Goal: Navigation & Orientation: Find specific page/section

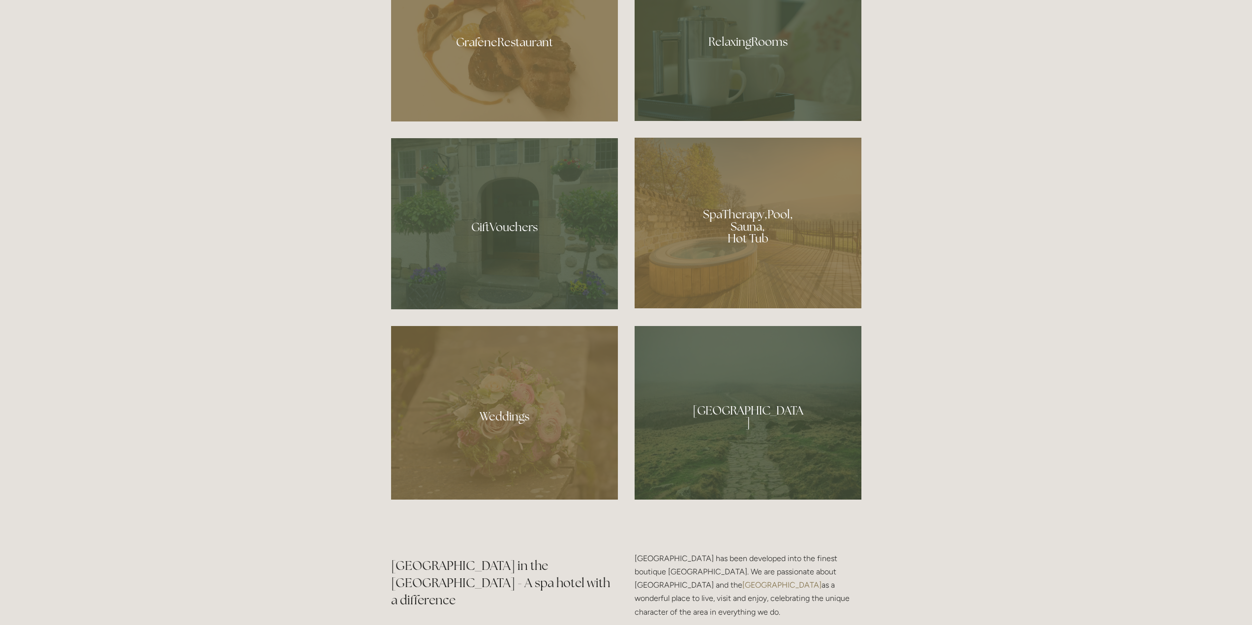
scroll to position [886, 0]
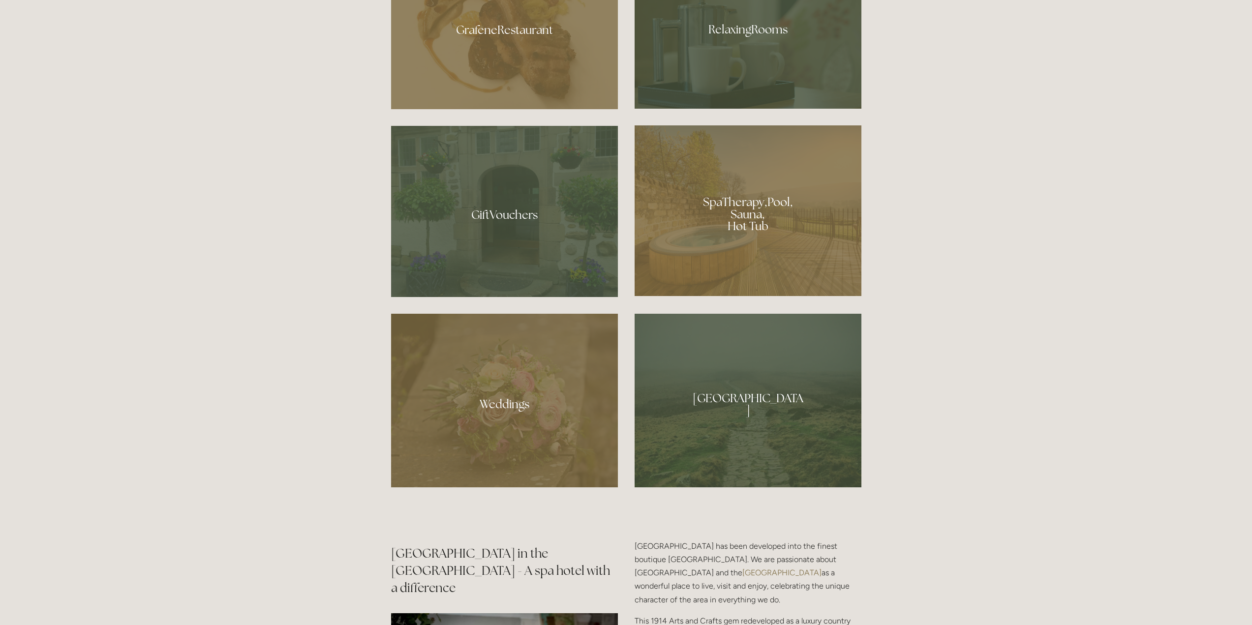
click at [769, 58] on div at bounding box center [748, 25] width 227 height 165
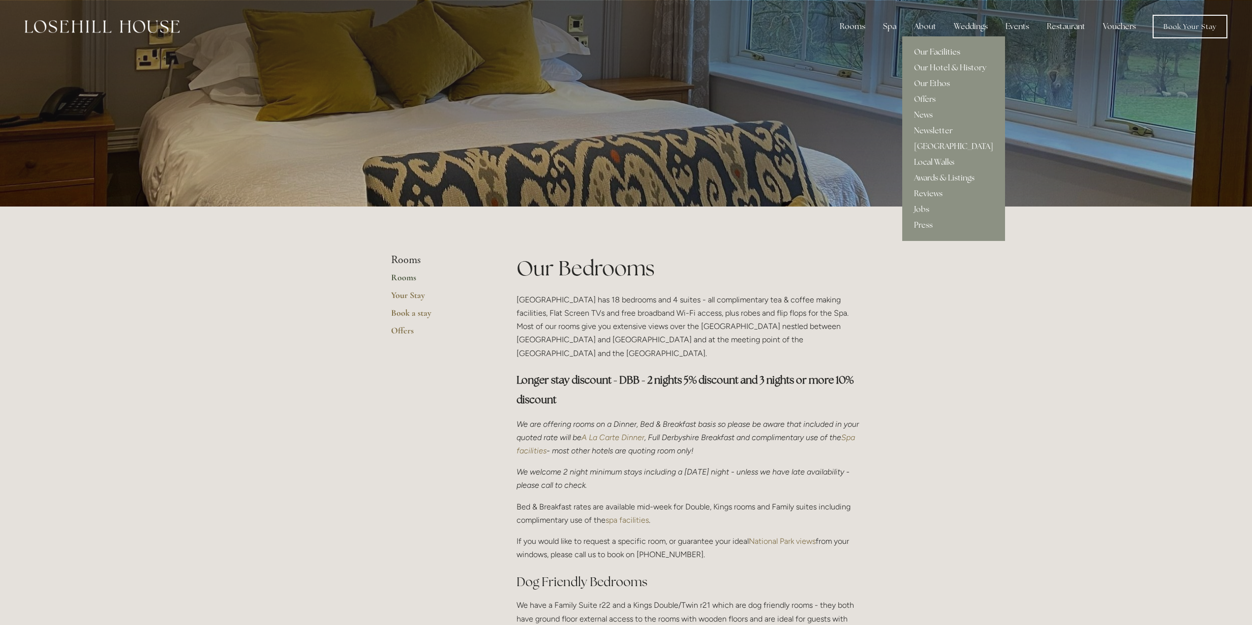
click at [926, 46] on link "Our Facilities" at bounding box center [953, 52] width 103 height 16
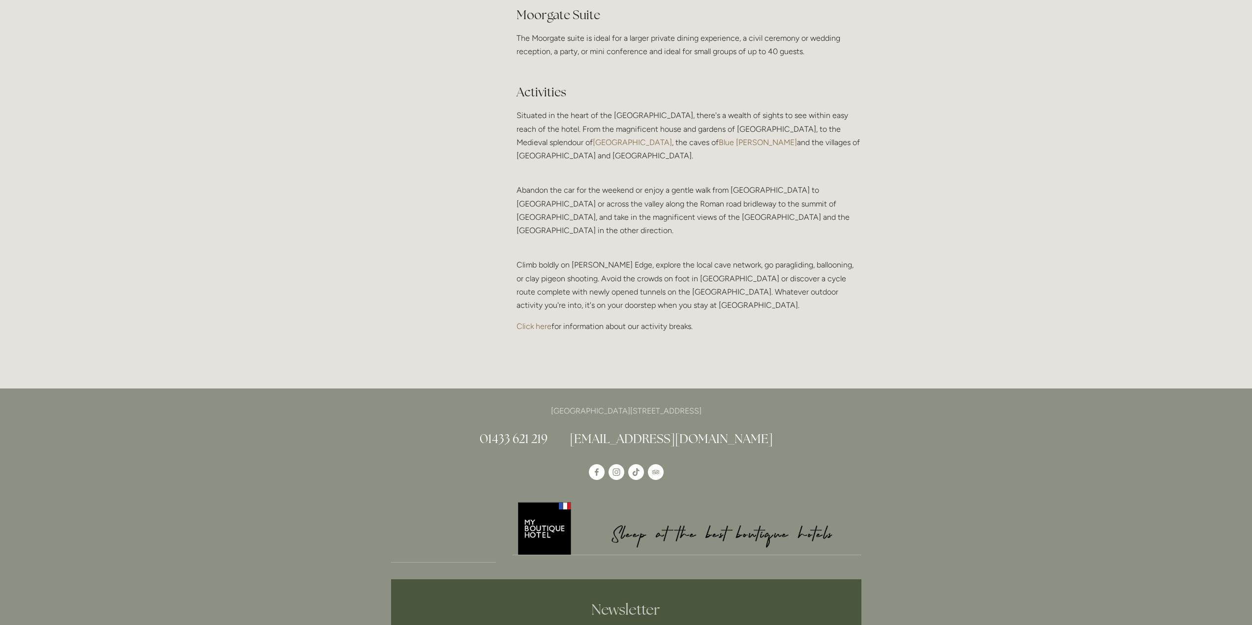
scroll to position [1968, 0]
